Goal: Information Seeking & Learning: Learn about a topic

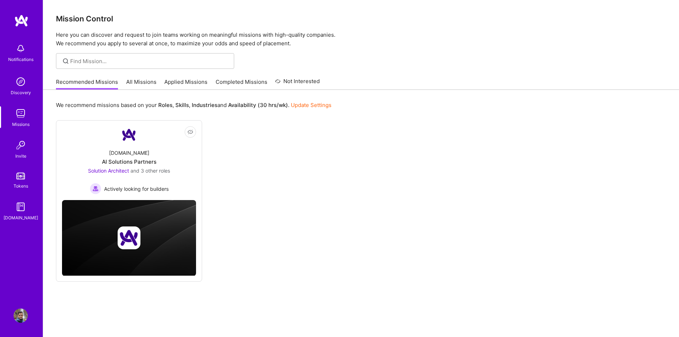
click at [135, 82] on link "All Missions" at bounding box center [141, 84] width 30 height 12
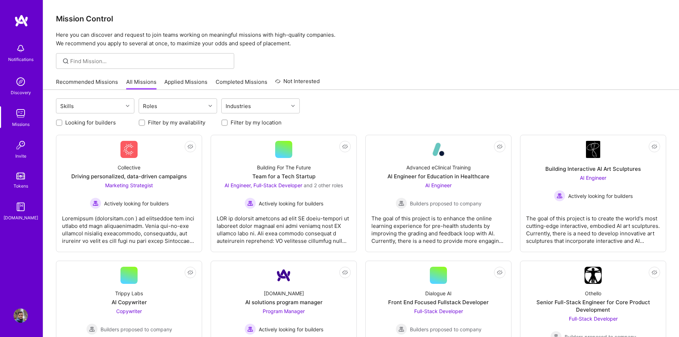
click at [85, 124] on label "Looking for builders" at bounding box center [90, 122] width 51 height 7
click at [62, 124] on input "Looking for builders" at bounding box center [59, 122] width 5 height 5
checkbox input "true"
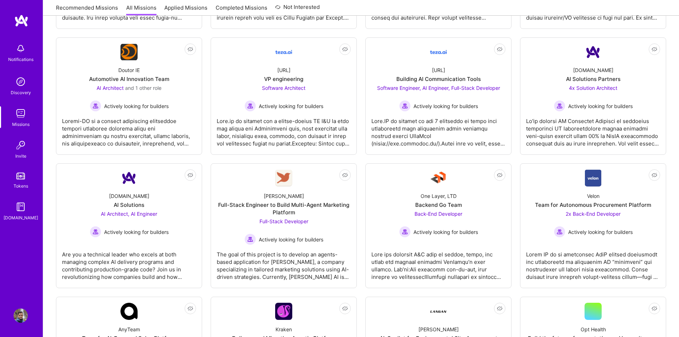
scroll to position [450, 0]
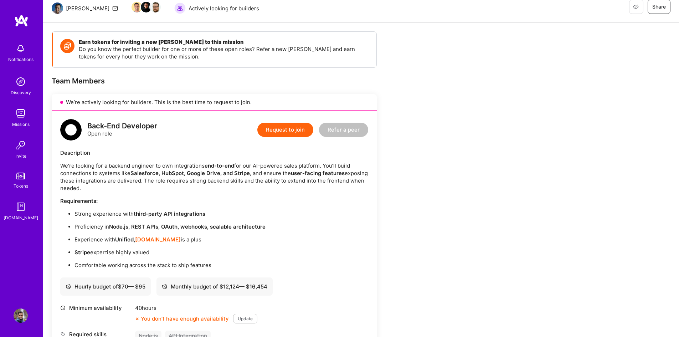
scroll to position [57, 0]
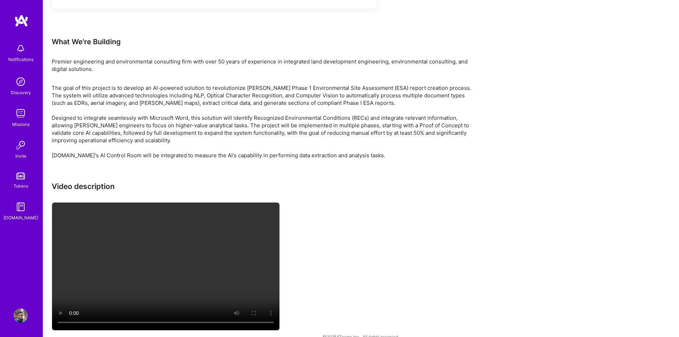
scroll to position [1272, 0]
